Goal: Book appointment/travel/reservation

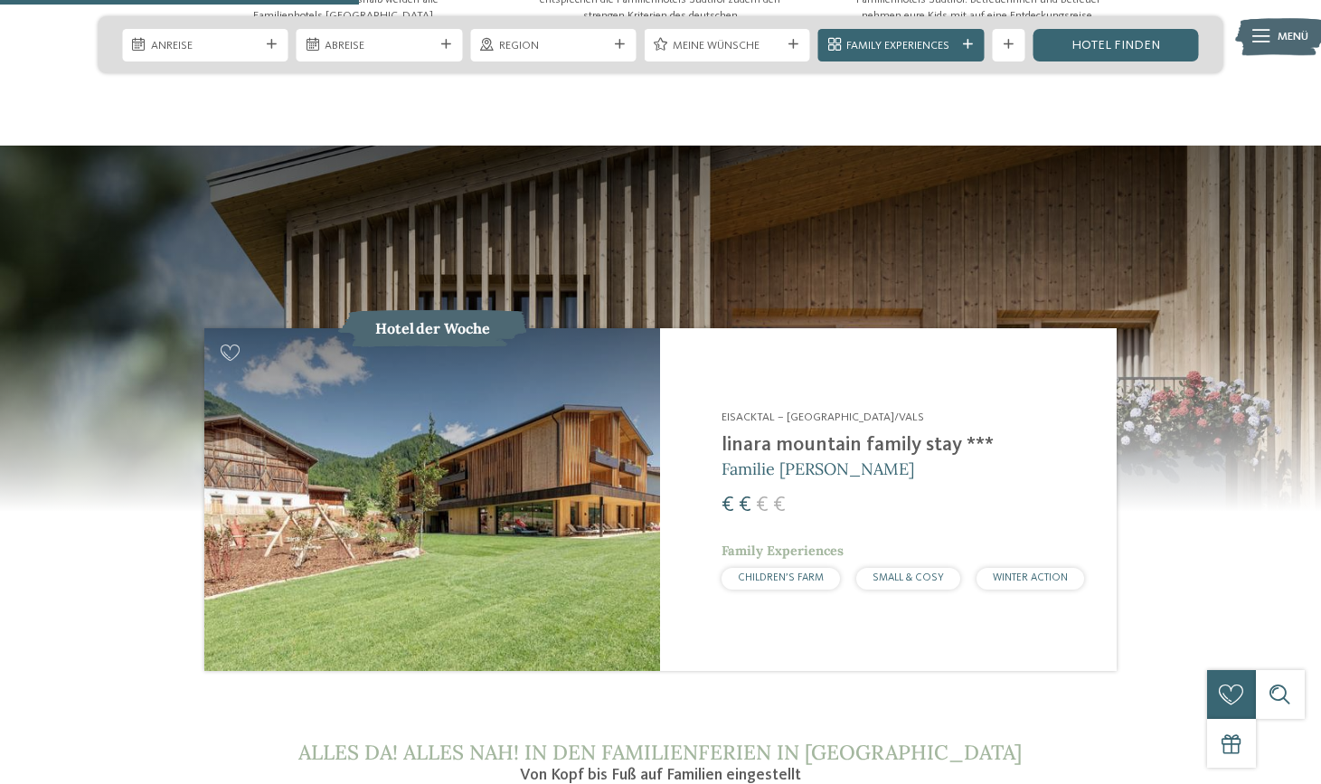
scroll to position [2016, 0]
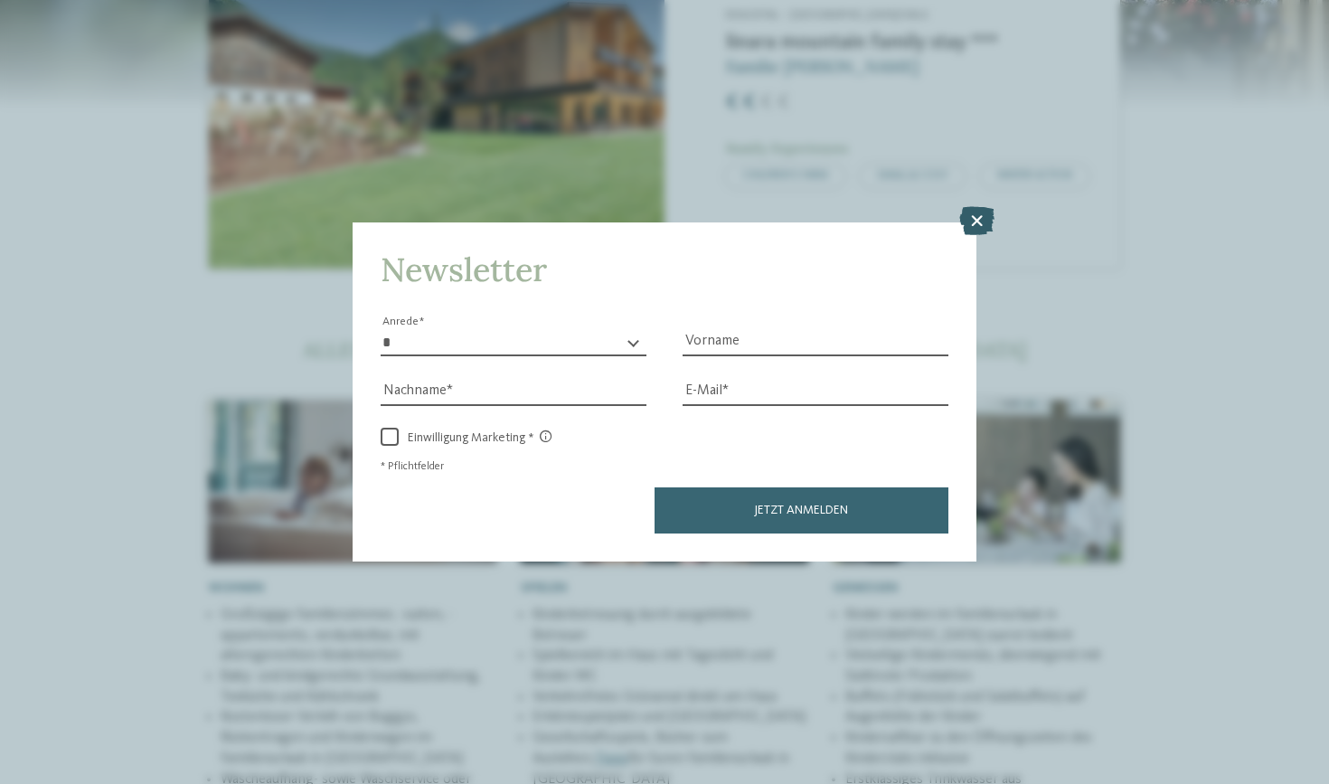
click at [982, 206] on icon at bounding box center [976, 220] width 35 height 29
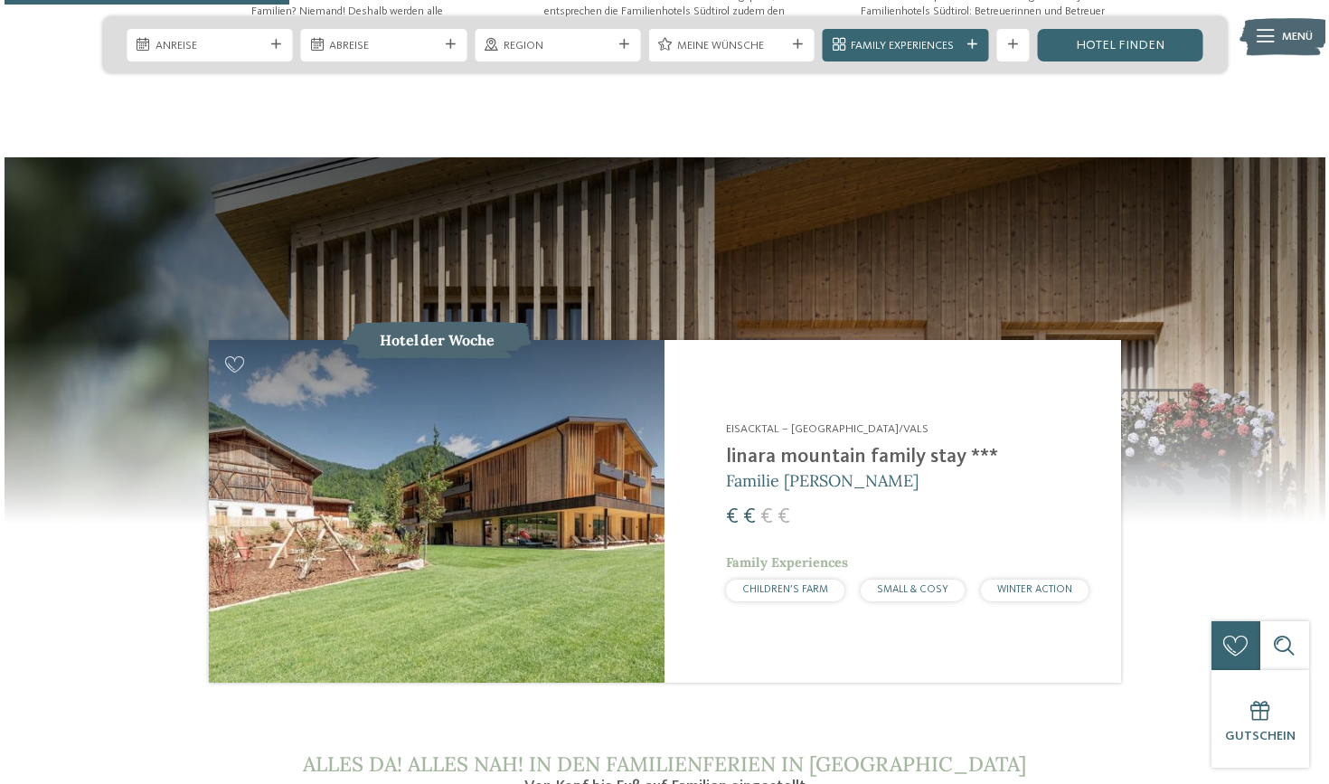
scroll to position [899, 0]
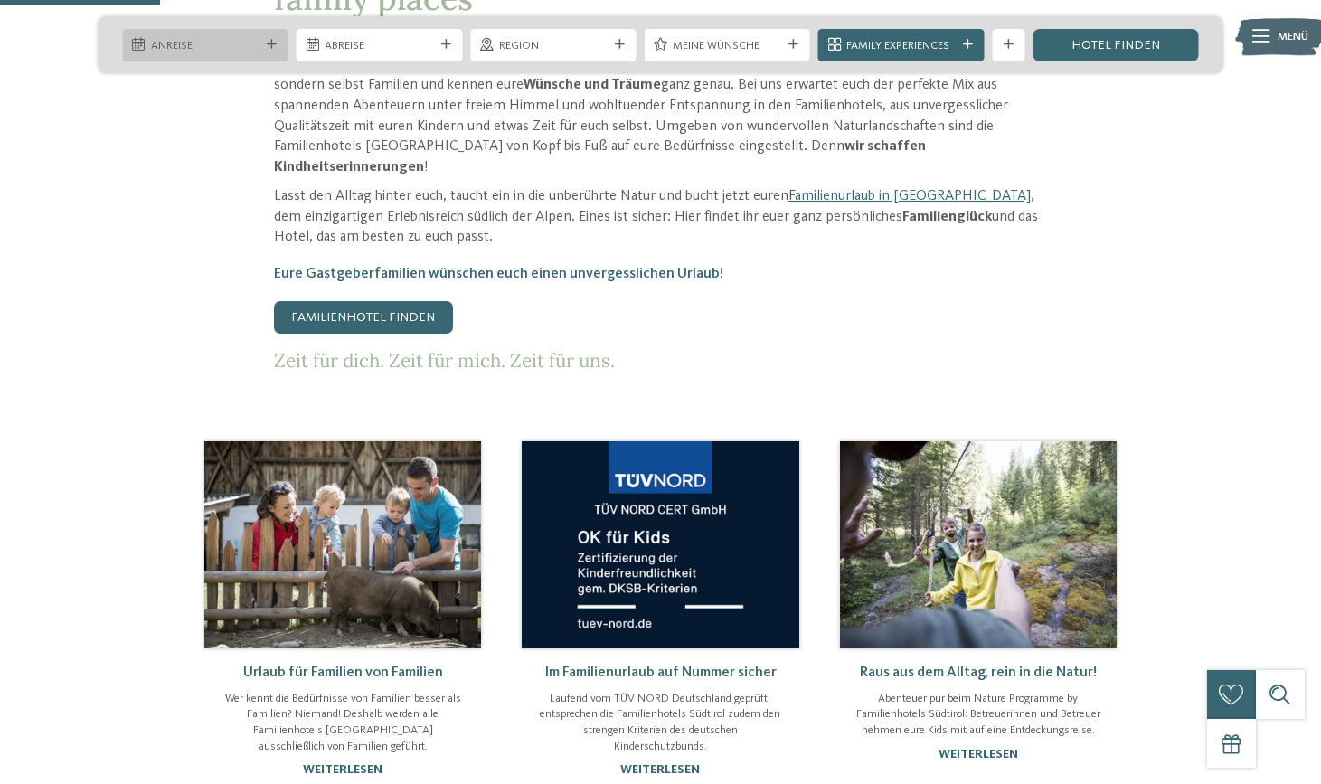
click at [248, 33] on div "Anreise" at bounding box center [204, 45] width 165 height 33
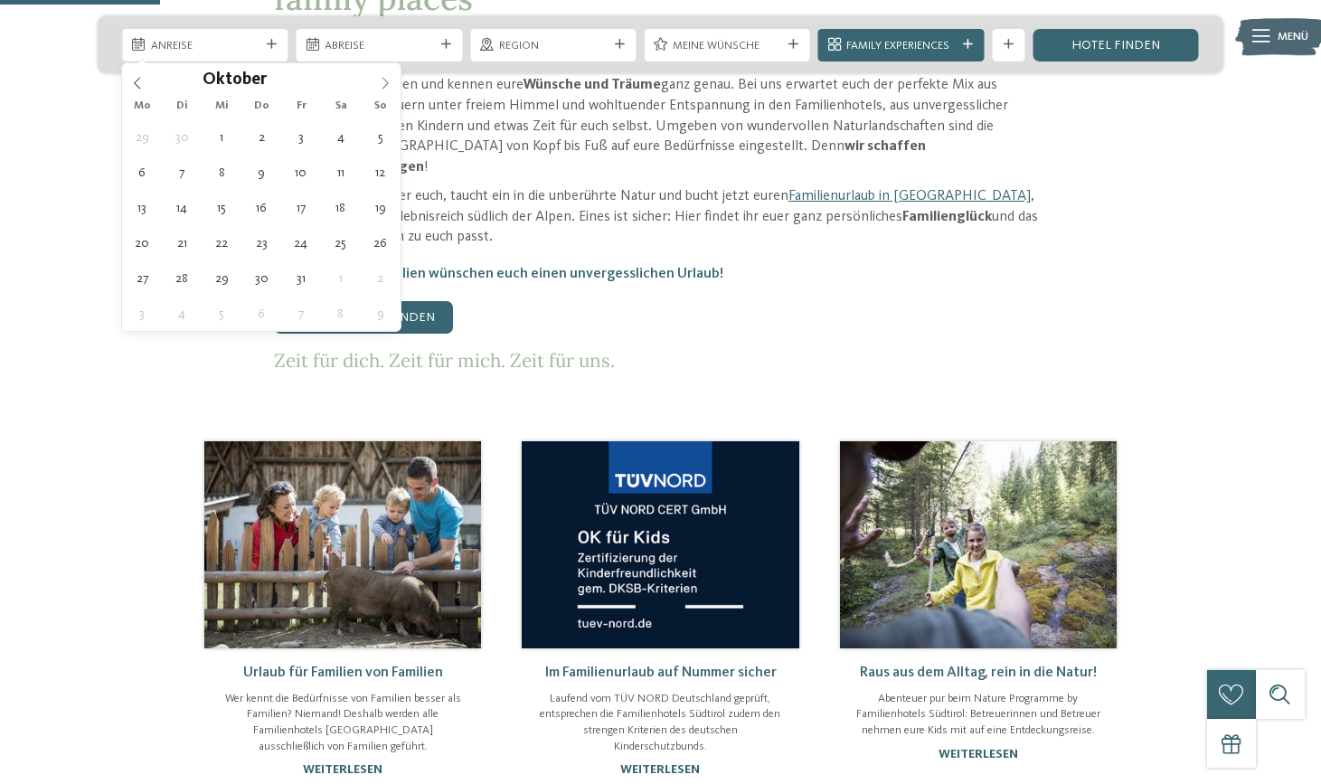
click at [383, 89] on icon at bounding box center [385, 83] width 13 height 13
type div "[DATE]"
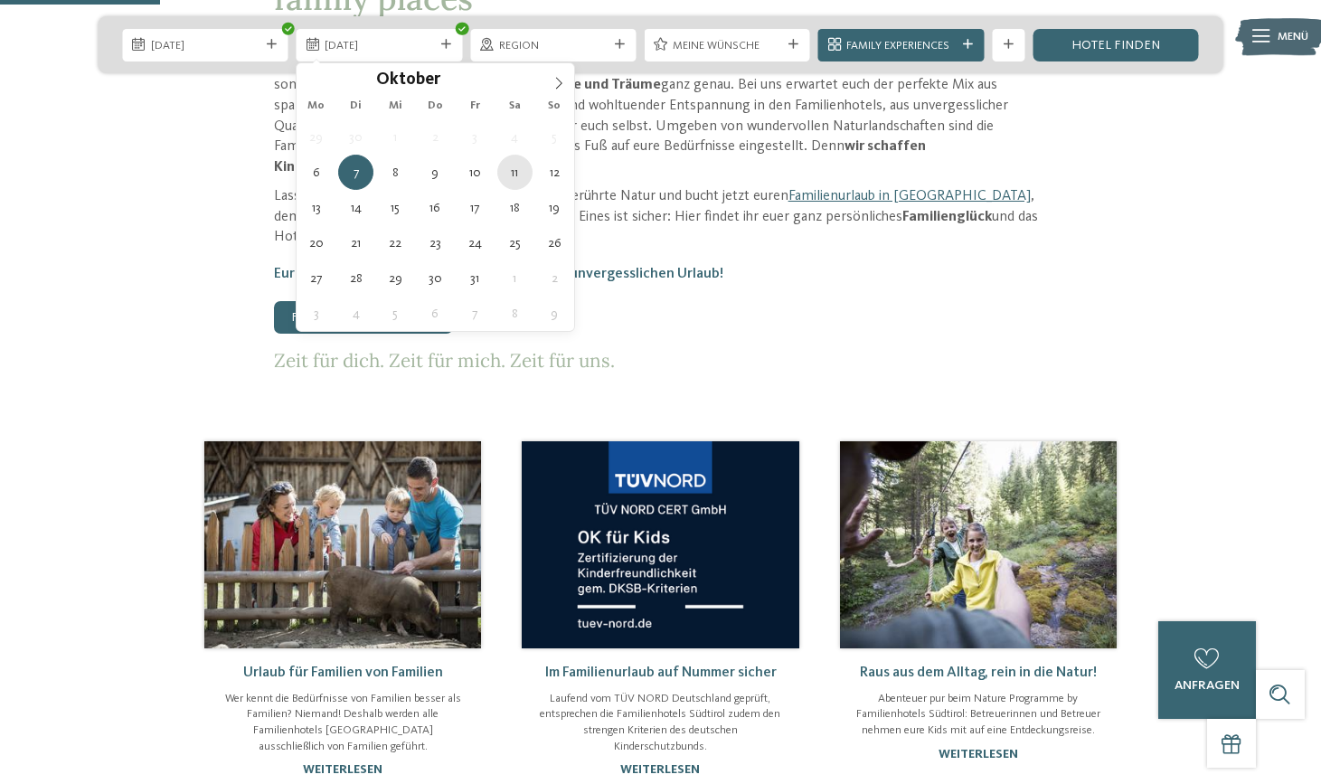
type div "[DATE]"
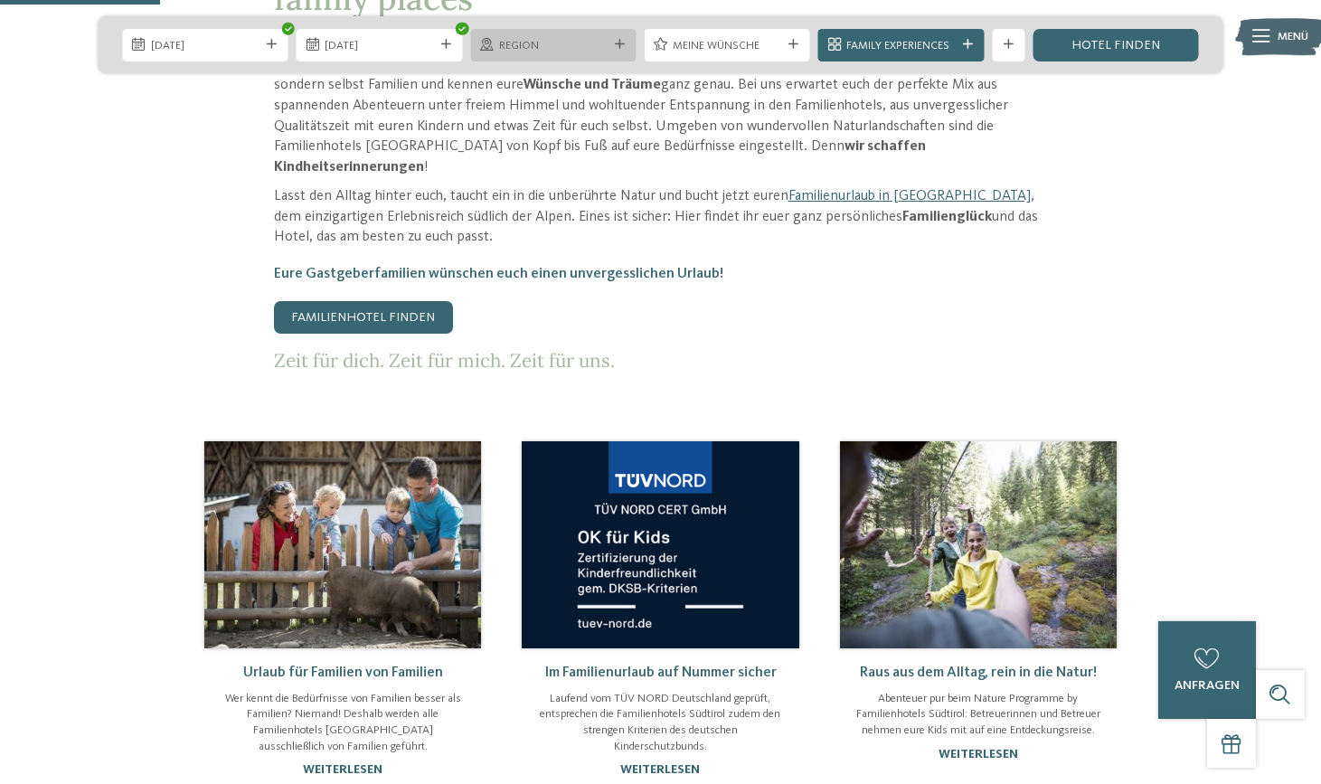
click at [562, 57] on div "Region" at bounding box center [552, 45] width 165 height 33
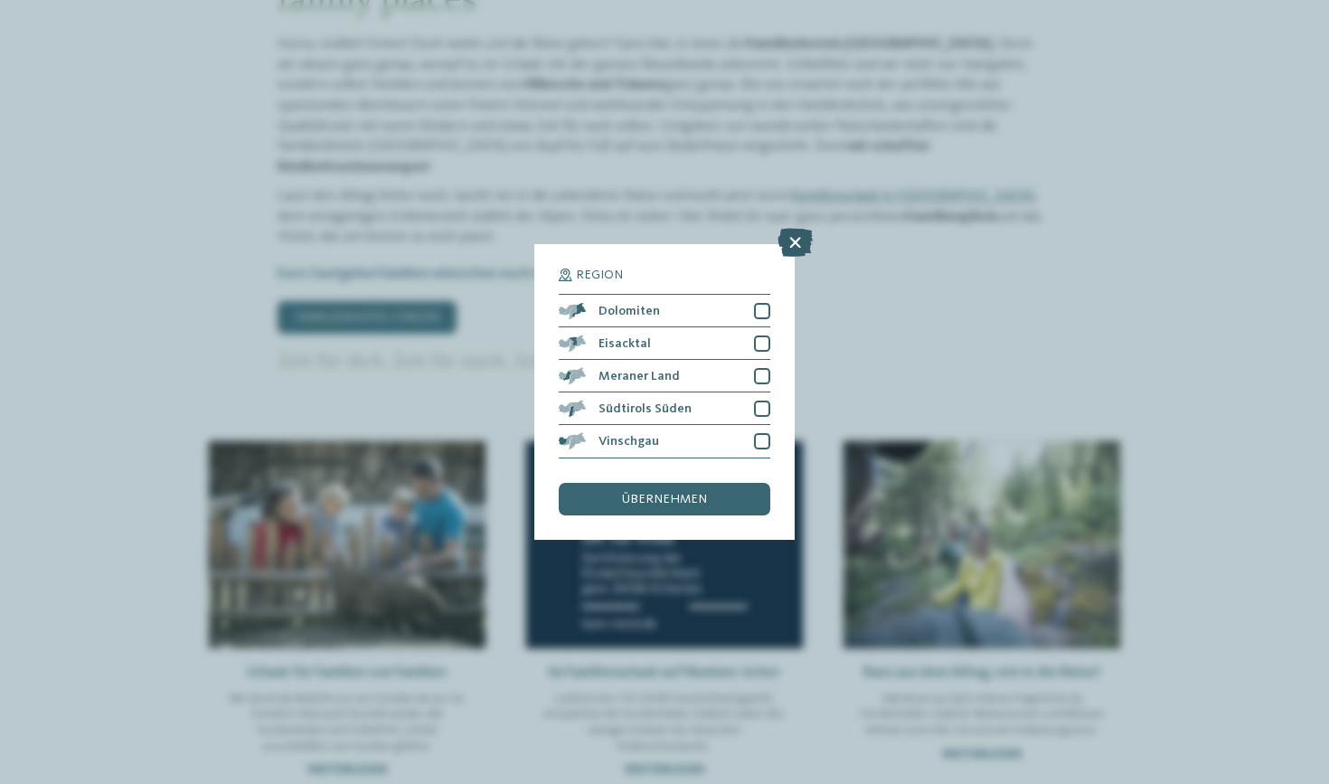
click at [796, 229] on icon at bounding box center [795, 243] width 35 height 29
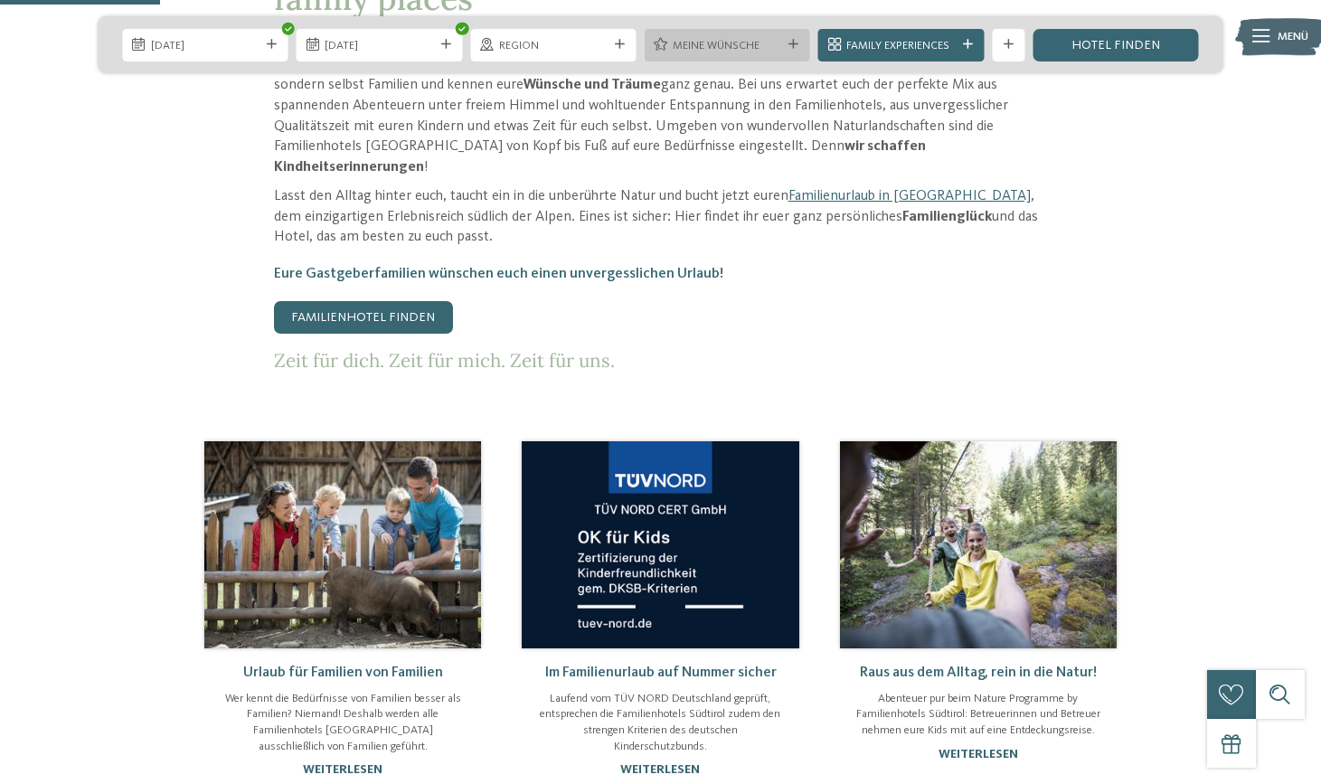
click at [694, 39] on span "Meine Wünsche" at bounding box center [727, 46] width 109 height 16
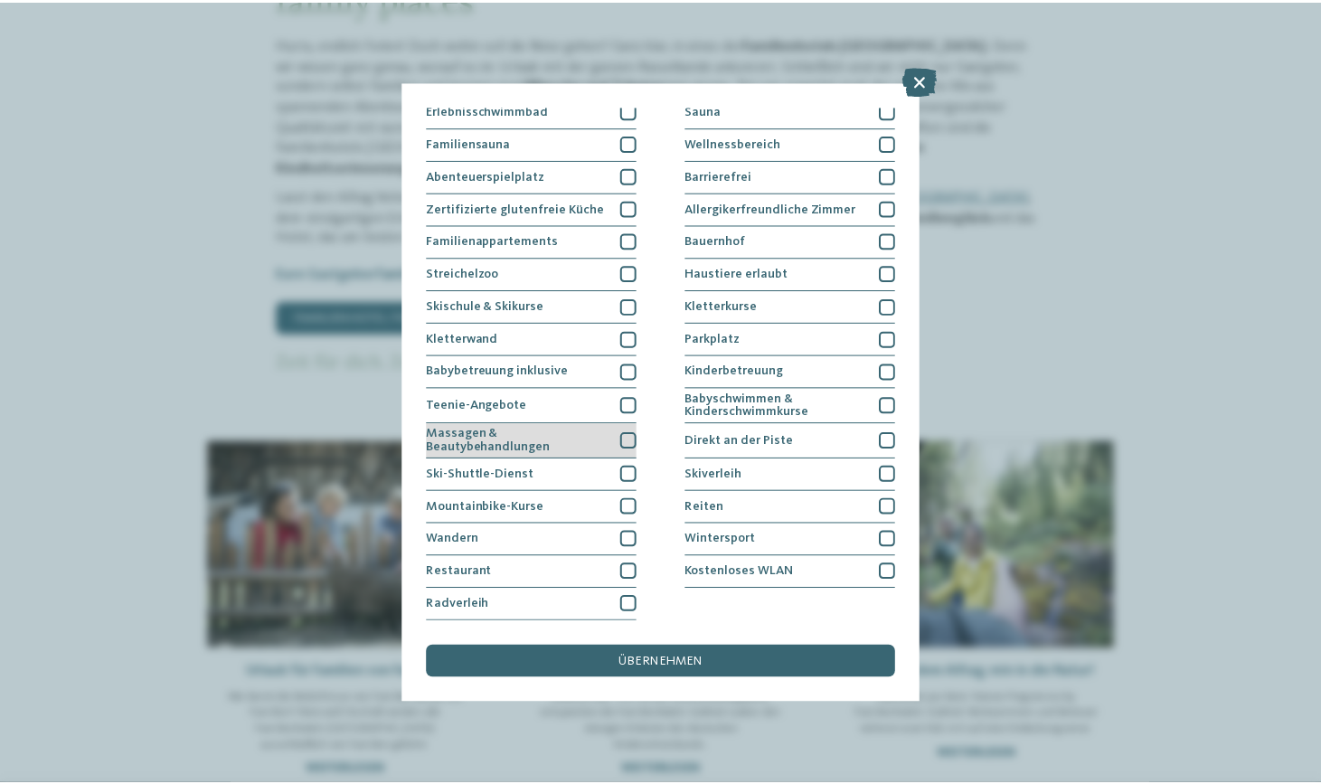
scroll to position [211, 0]
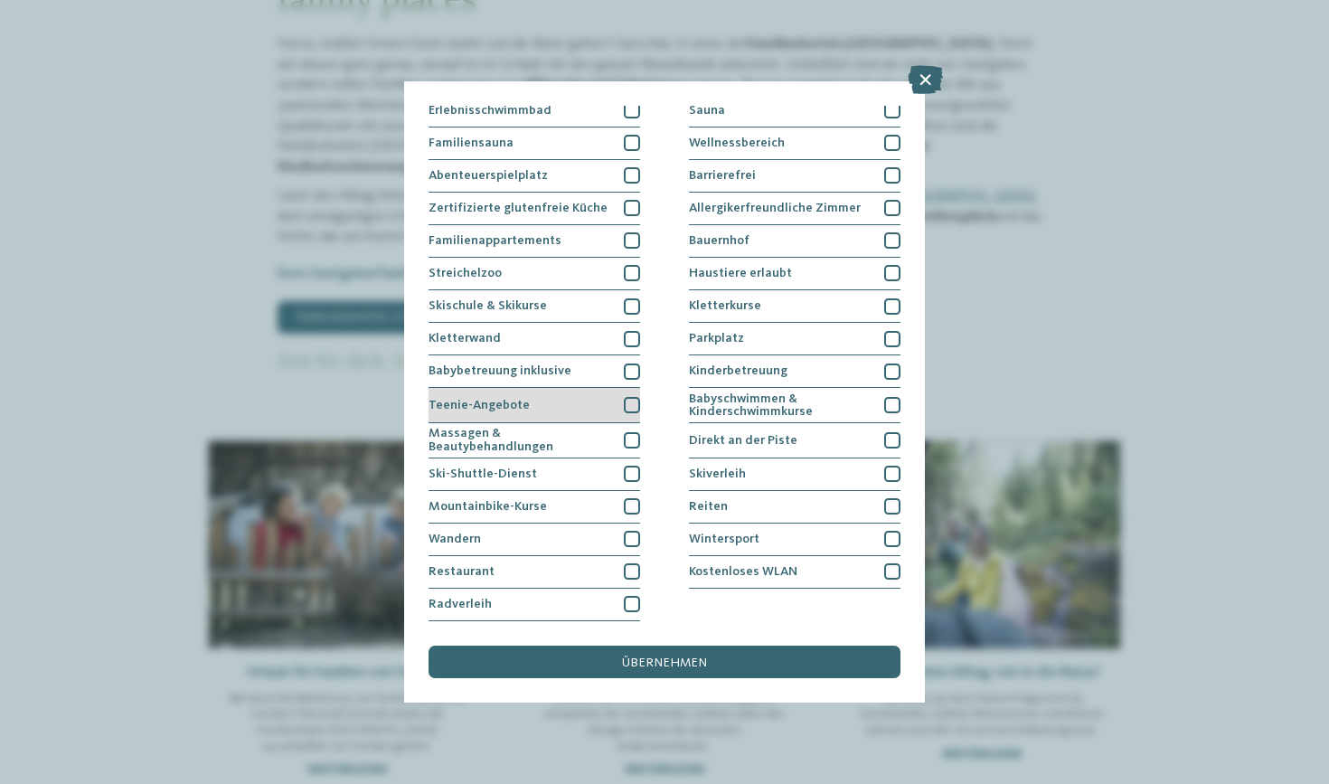
click at [629, 397] on div at bounding box center [632, 405] width 16 height 16
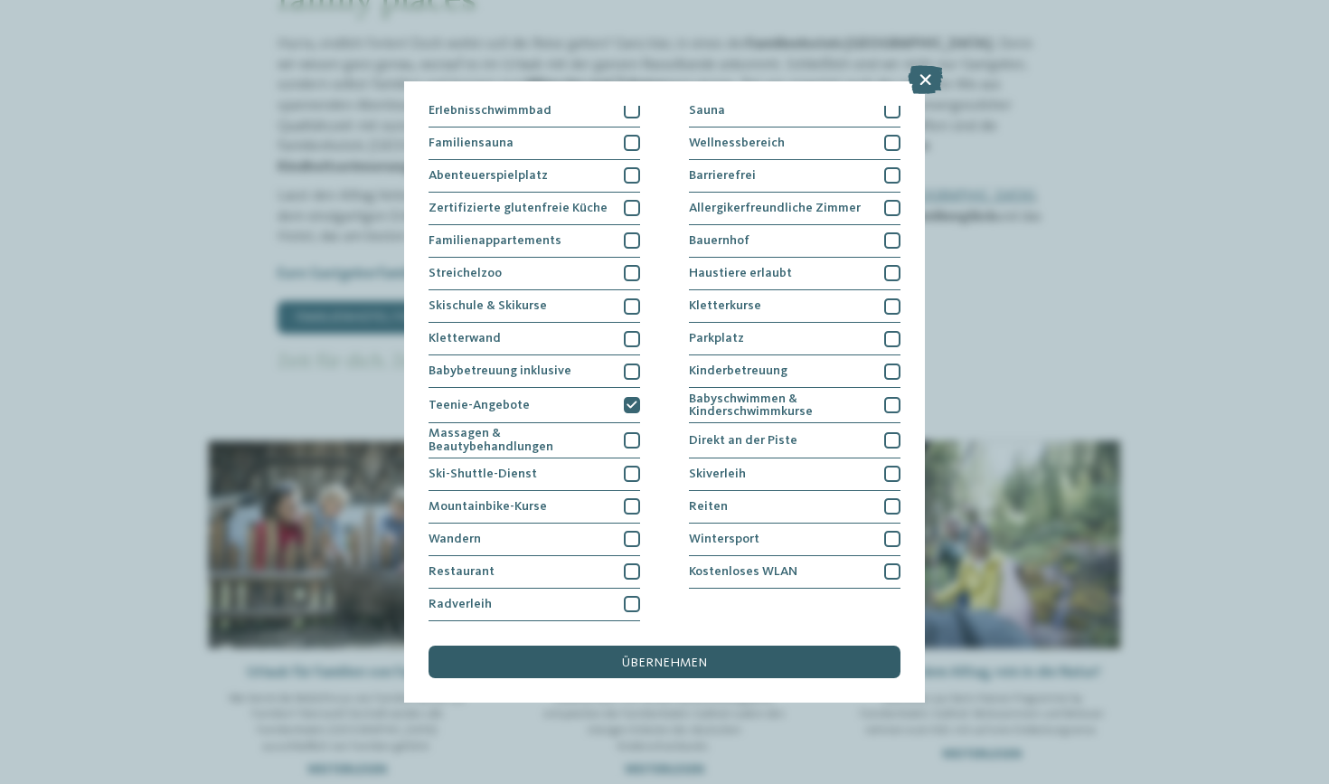
click at [666, 646] on div "übernehmen" at bounding box center [665, 662] width 472 height 33
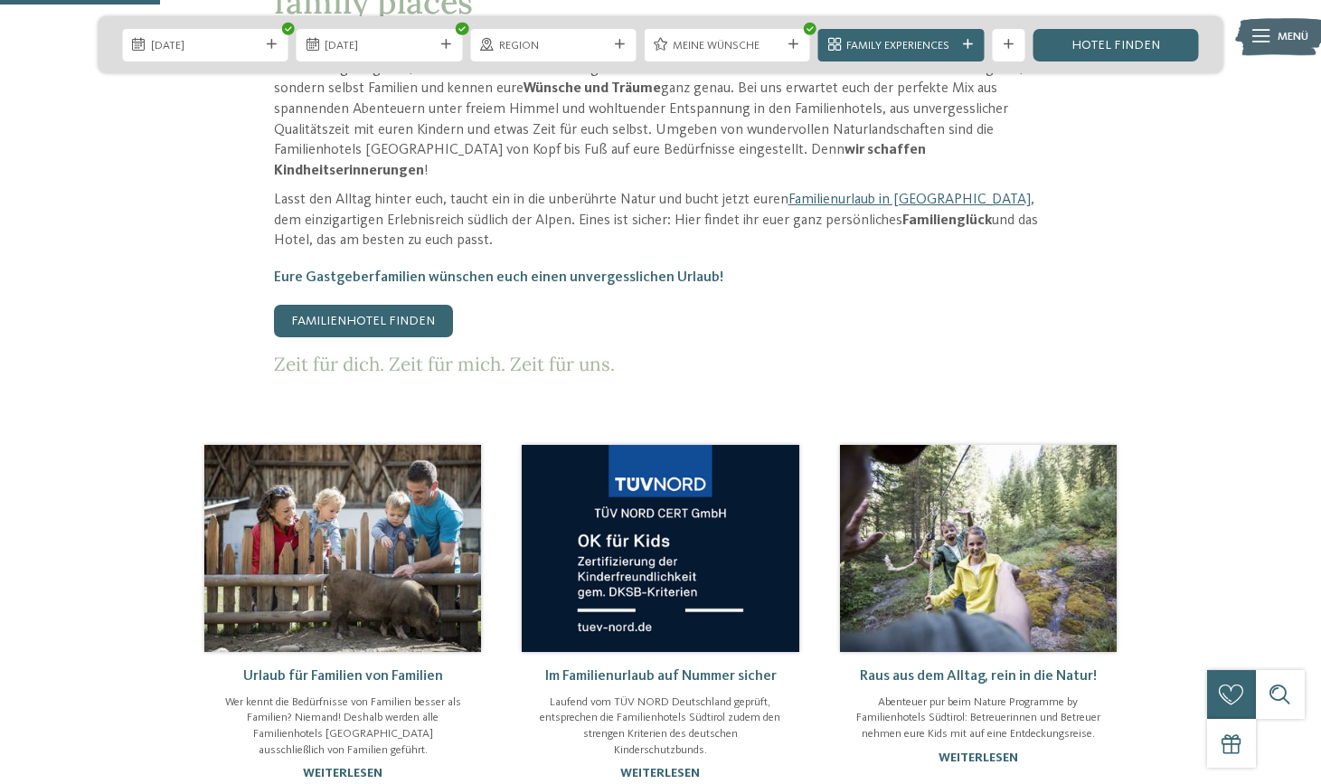
scroll to position [619, 0]
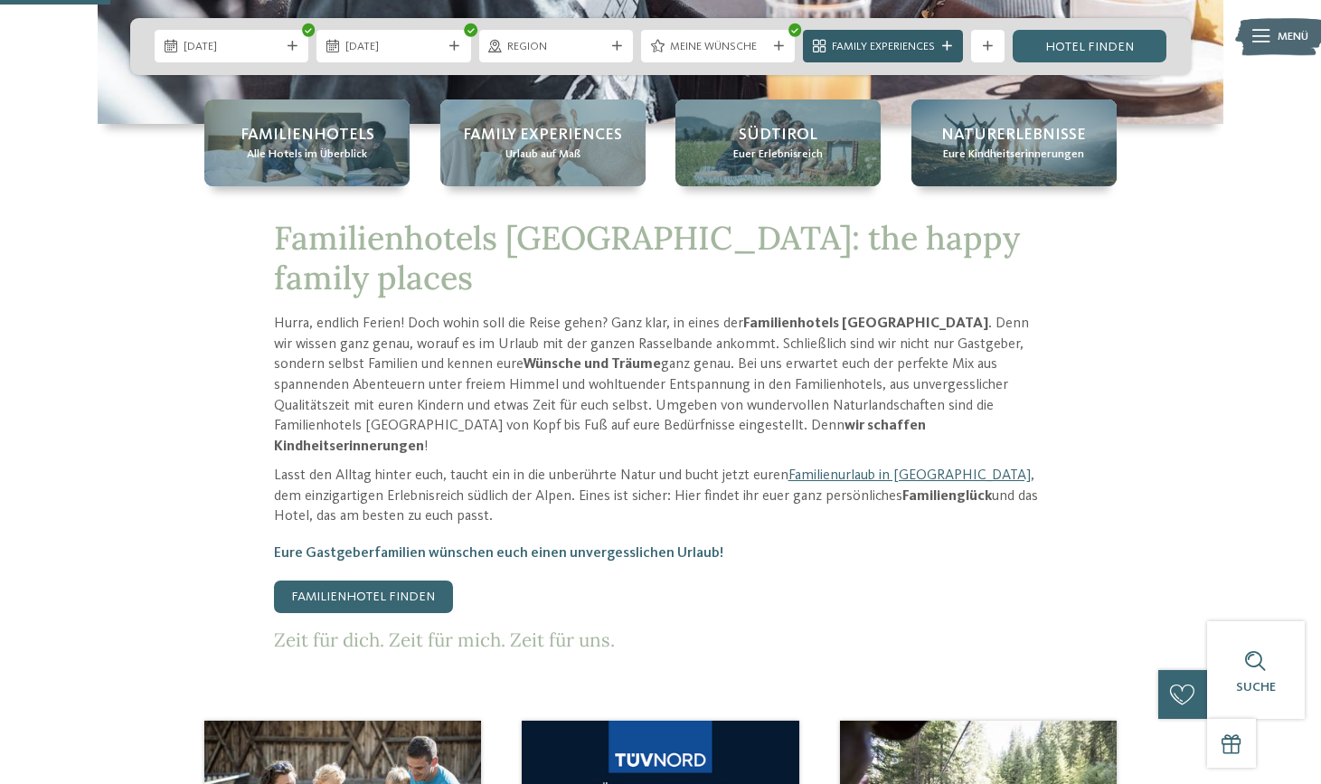
click at [903, 43] on span "Family Experiences" at bounding box center [883, 47] width 103 height 16
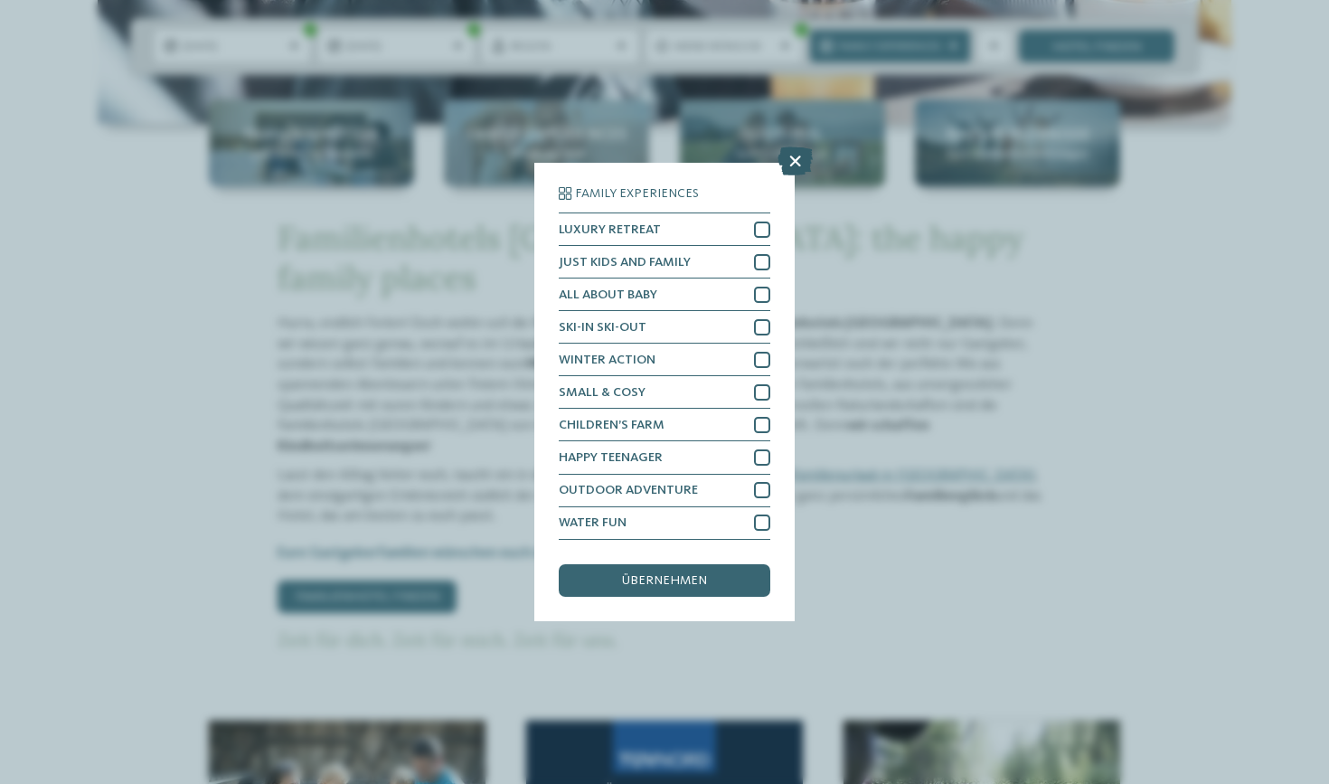
click at [789, 147] on icon at bounding box center [795, 161] width 35 height 29
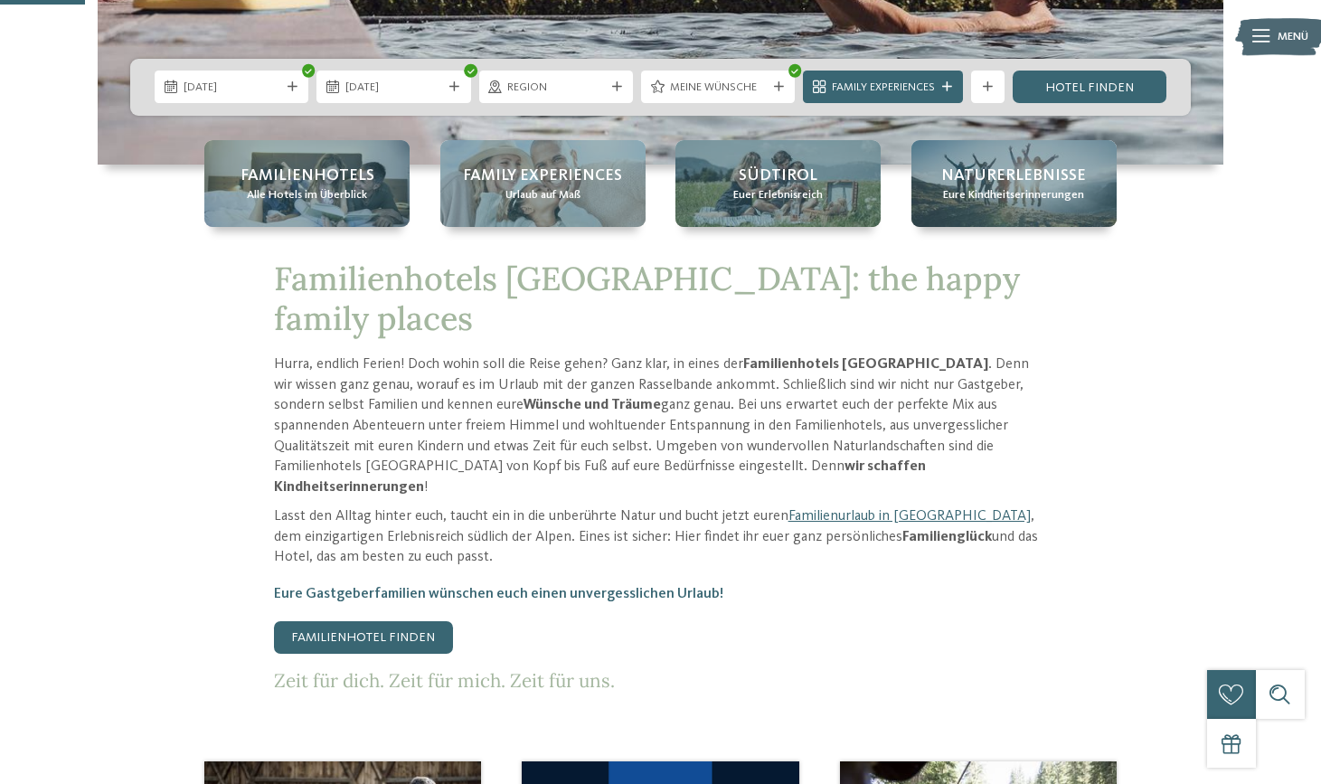
scroll to position [477, 0]
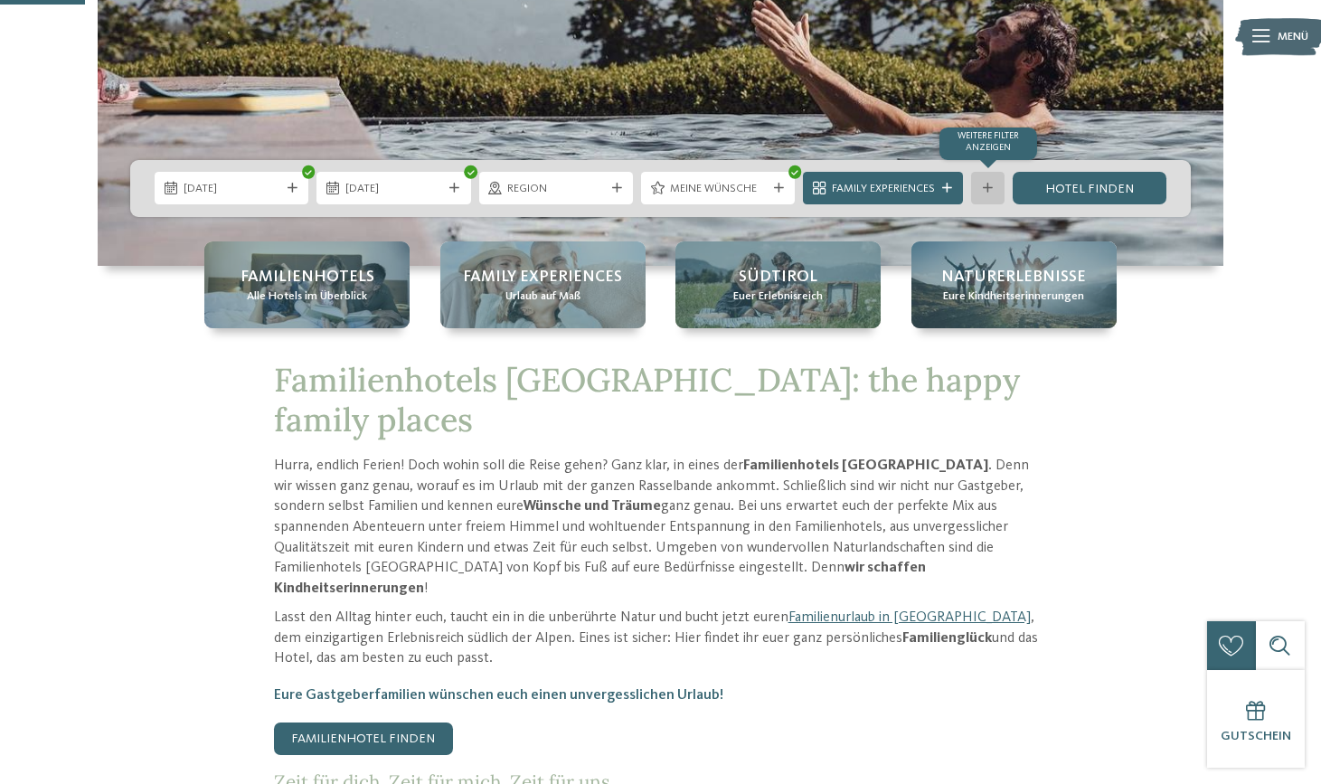
click at [993, 185] on icon at bounding box center [988, 189] width 10 height 10
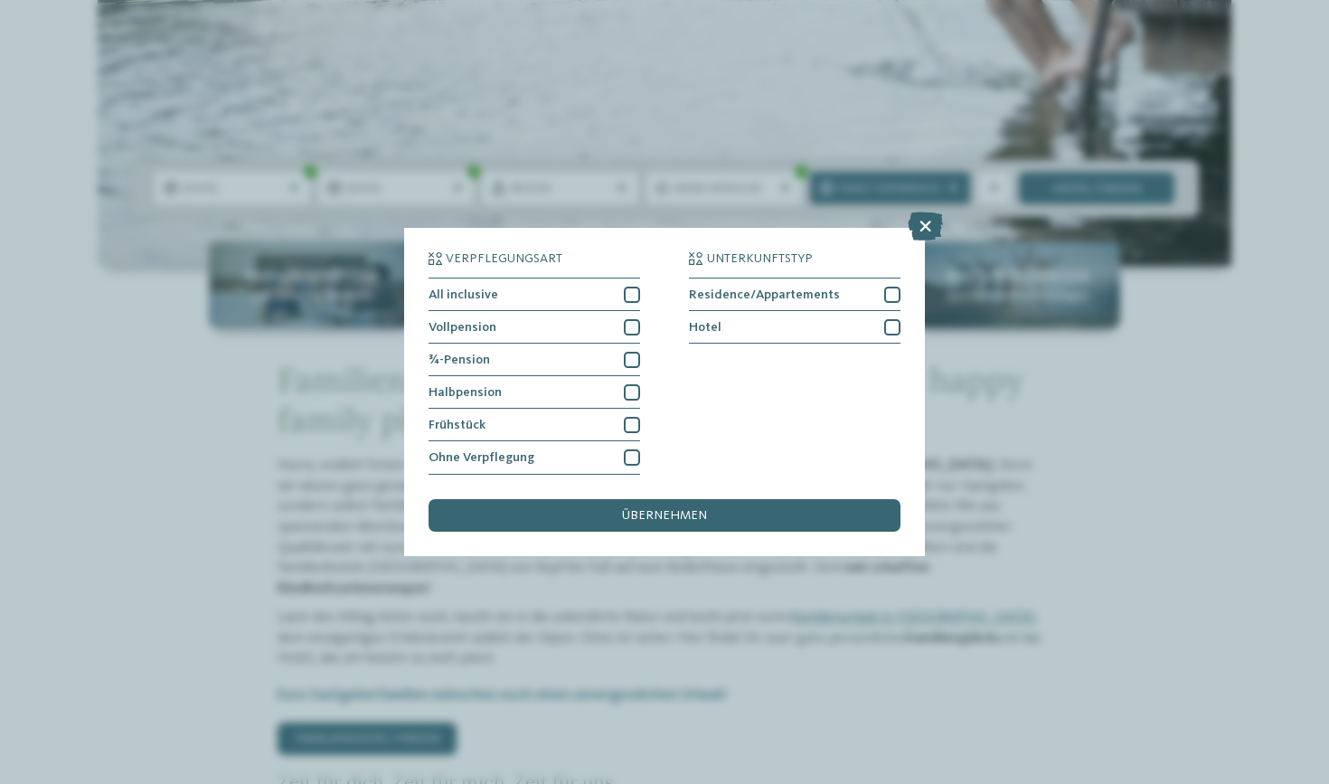
click at [917, 213] on icon at bounding box center [925, 227] width 35 height 29
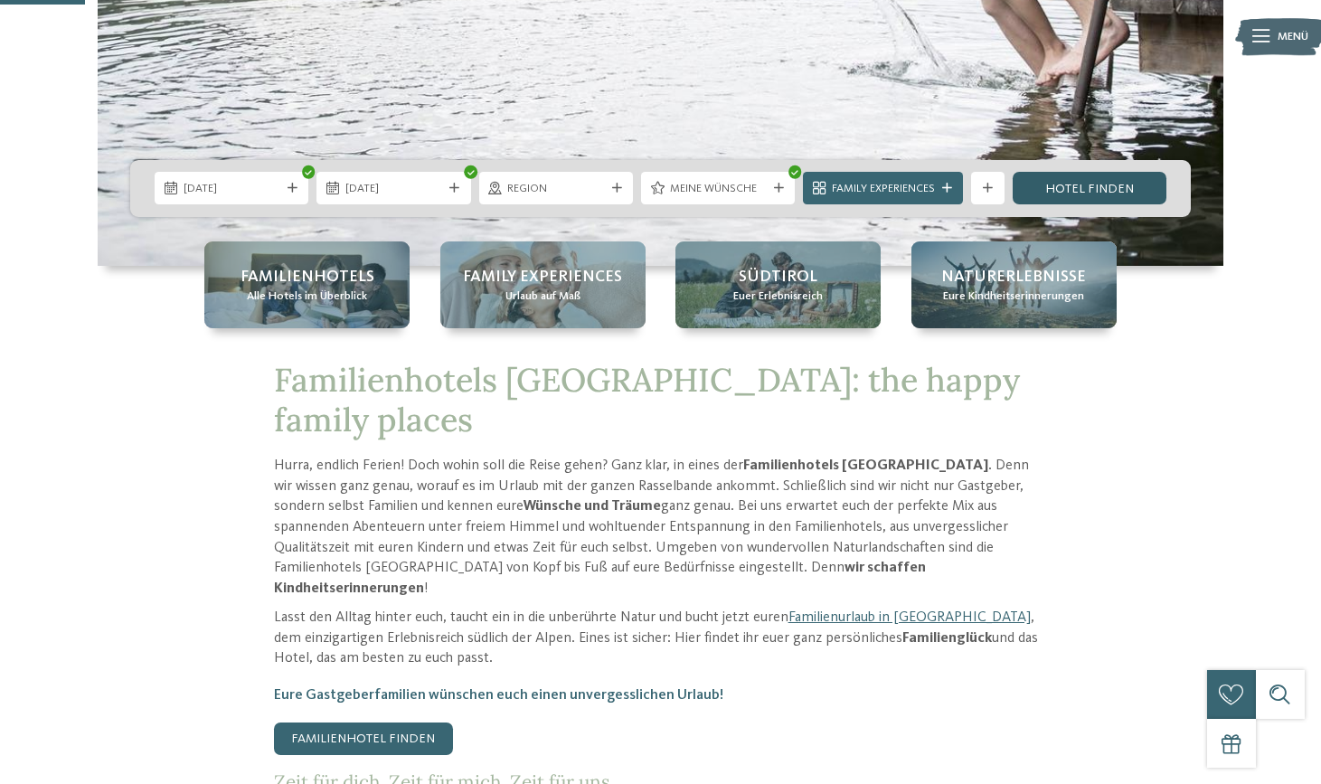
click at [1123, 181] on link "Hotel finden" at bounding box center [1090, 188] width 154 height 33
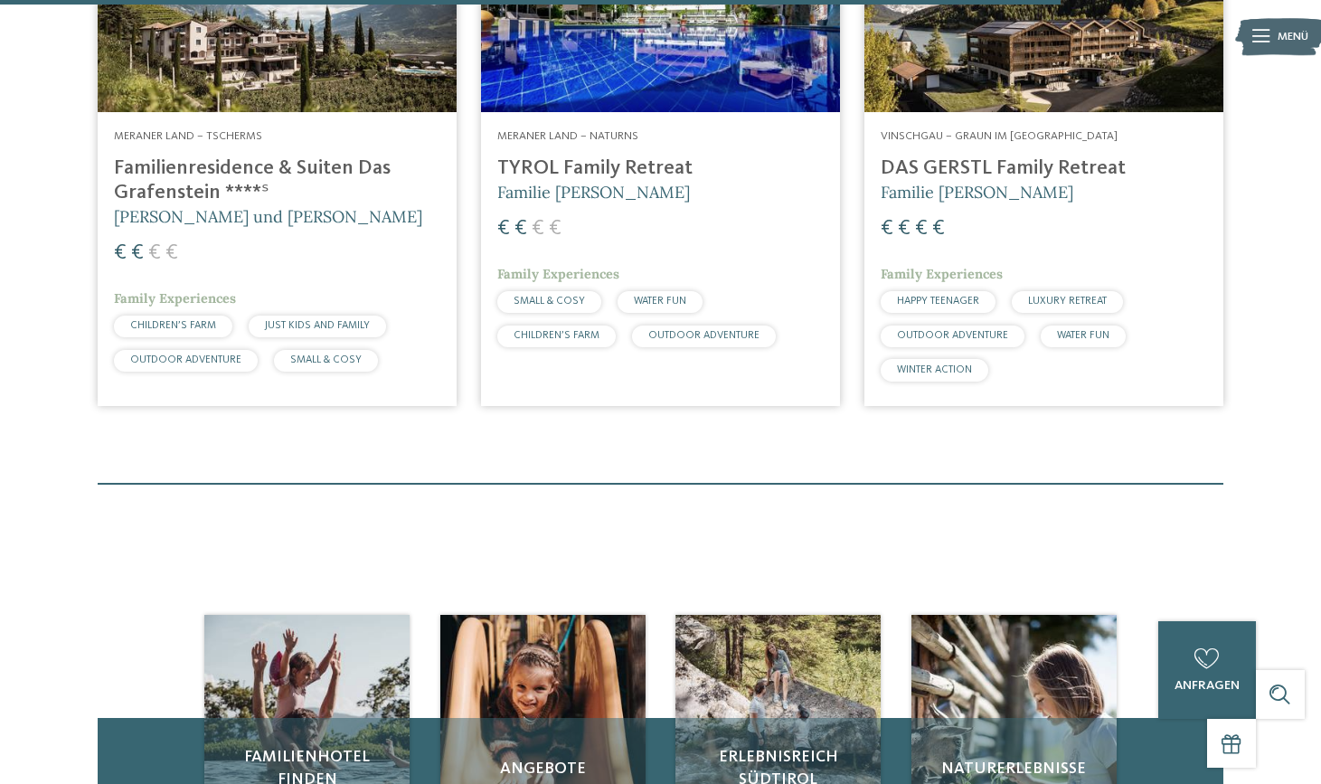
scroll to position [2875, 0]
